Goal: Find specific page/section: Find specific page/section

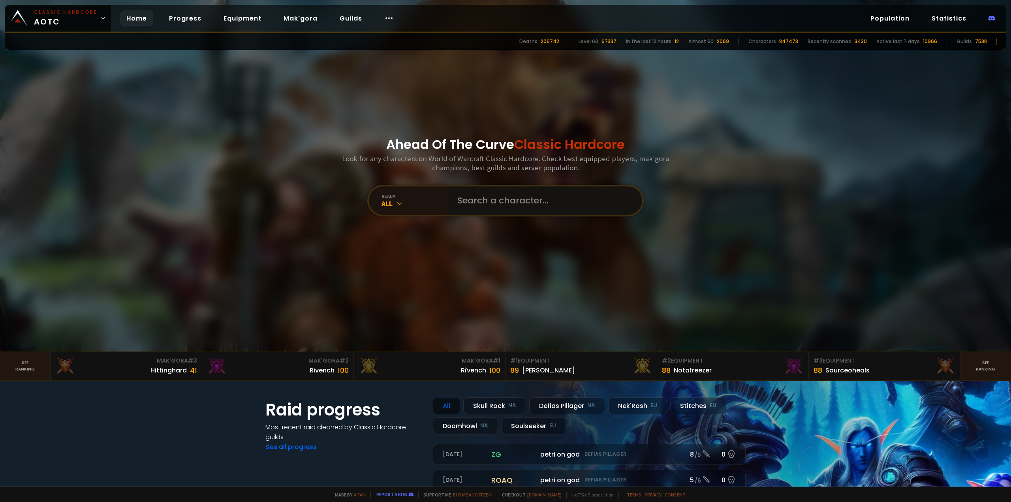
click at [461, 196] on input "text" at bounding box center [543, 200] width 180 height 28
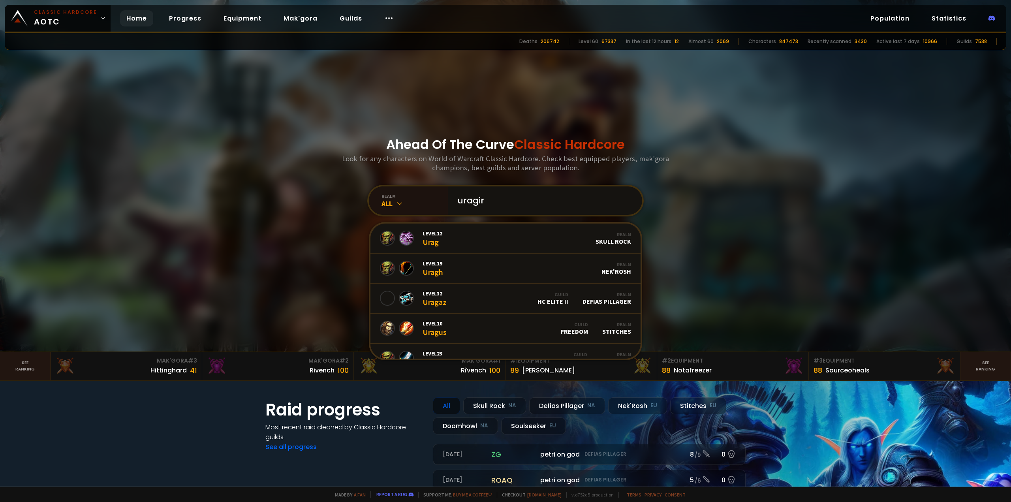
type input "uragiri"
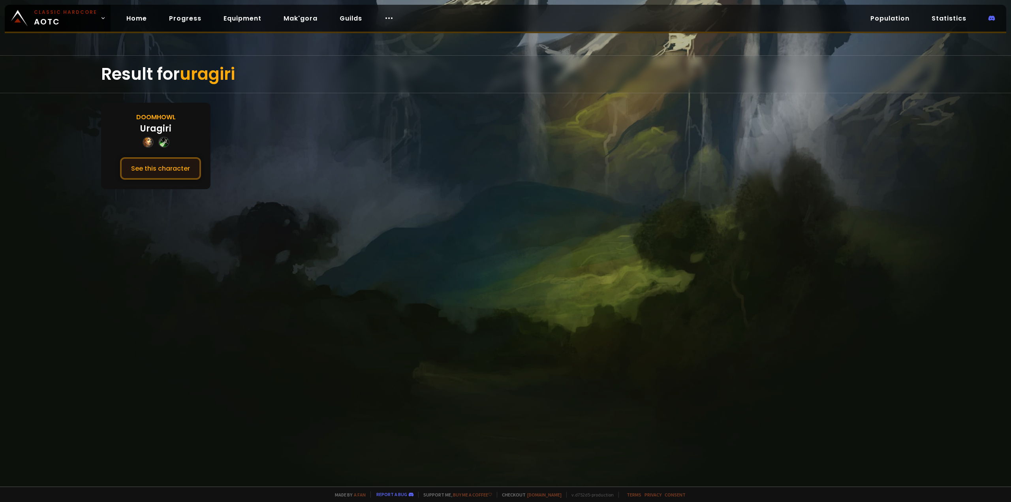
click at [184, 175] on button "See this character" at bounding box center [160, 168] width 81 height 23
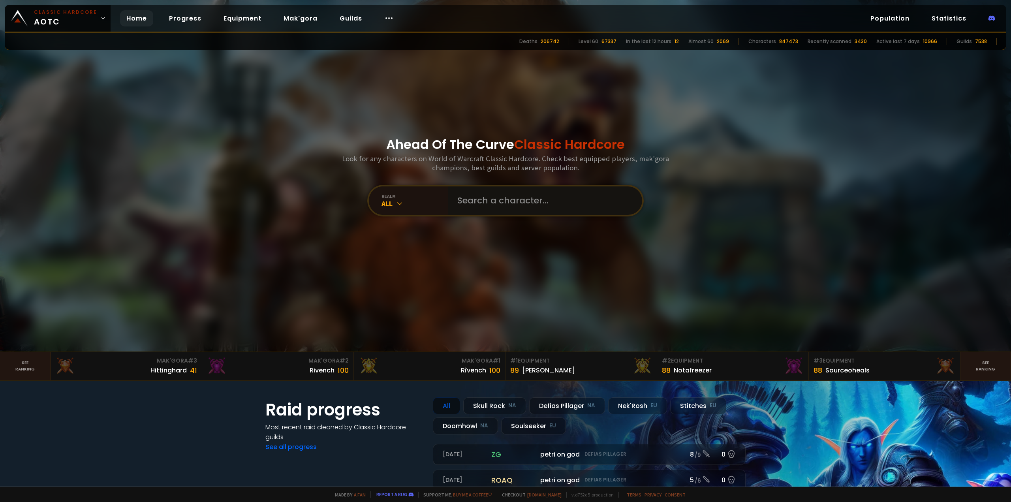
click at [477, 197] on input "text" at bounding box center [543, 200] width 180 height 28
type input "dabcart"
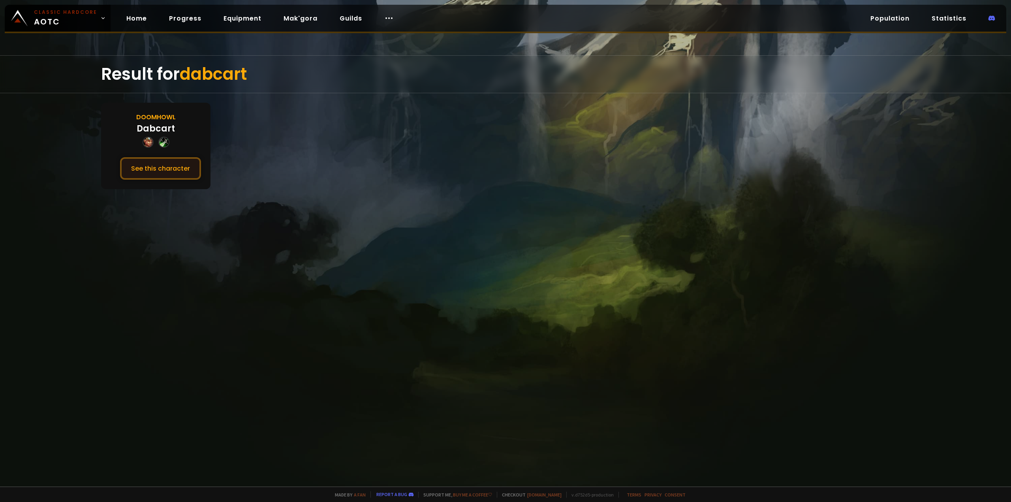
click at [157, 167] on button "See this character" at bounding box center [160, 168] width 81 height 23
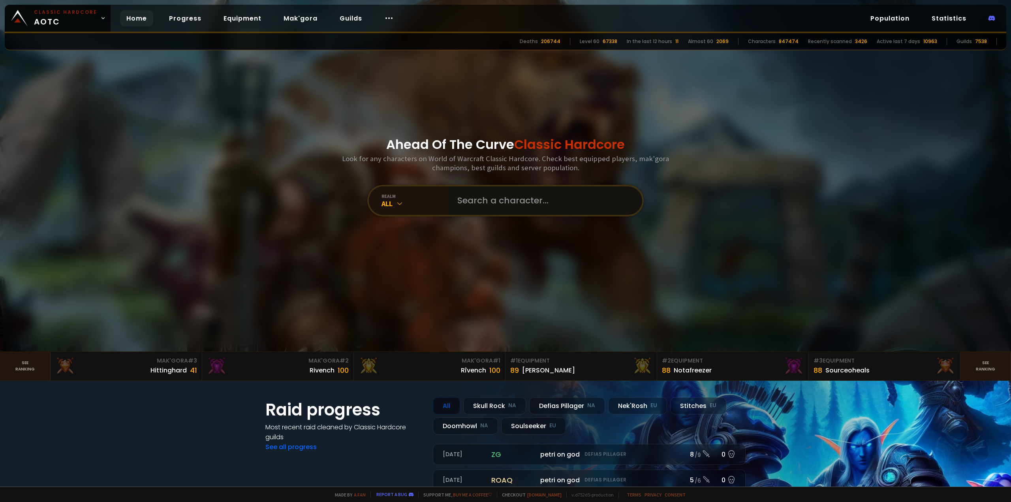
click at [521, 201] on input "text" at bounding box center [543, 200] width 180 height 28
paste input "Sånguinius"
type input "Sånguinius"
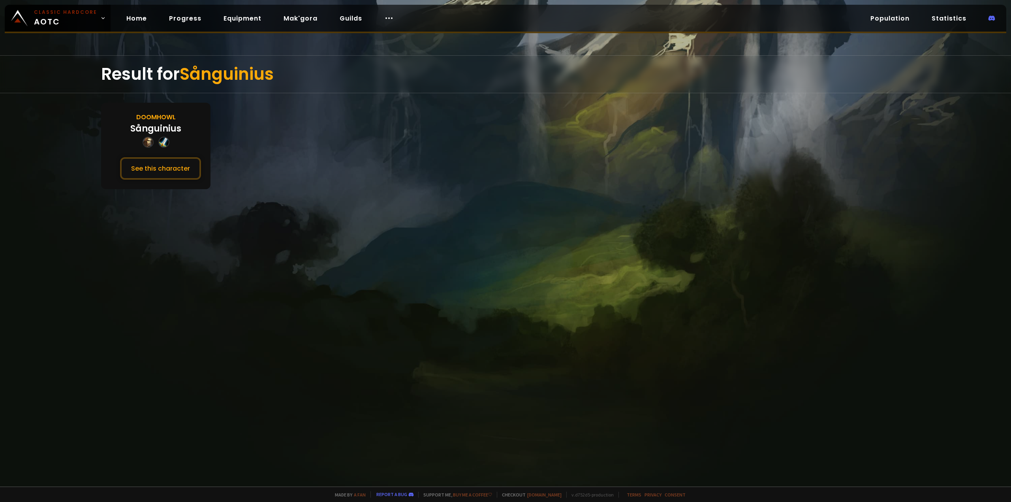
drag, startPoint x: 152, startPoint y: 164, endPoint x: 60, endPoint y: 162, distance: 92.9
click at [152, 164] on button "See this character" at bounding box center [160, 168] width 81 height 23
